Goal: Task Accomplishment & Management: Complete application form

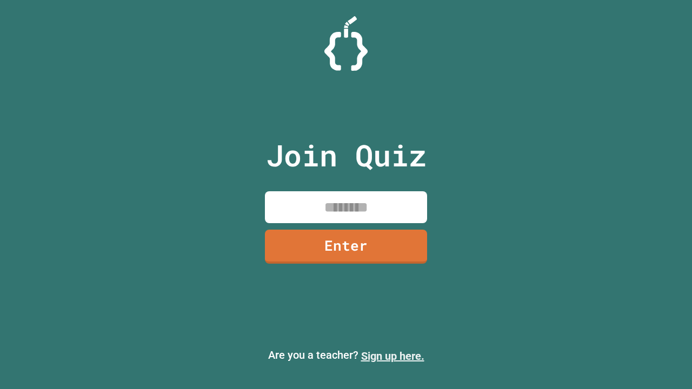
click at [393, 356] on link "Sign up here." at bounding box center [392, 356] width 63 height 13
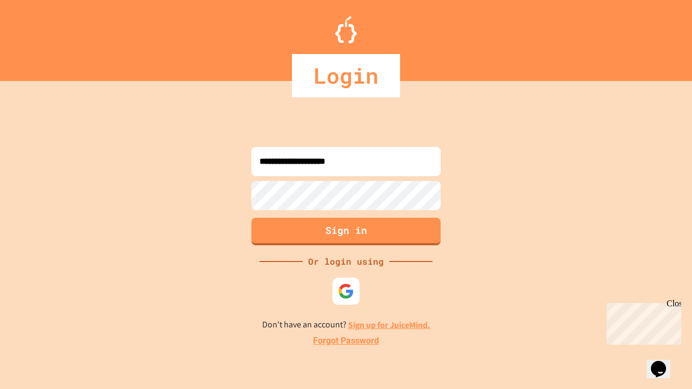
type input "**********"
